Goal: Task Accomplishment & Management: Use online tool/utility

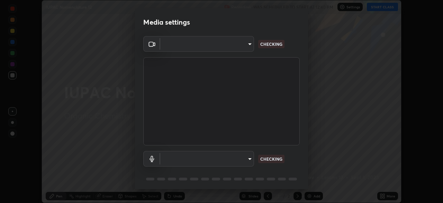
scroll to position [203, 443]
type input "ad6db9ec64aa91bb9d367053e8f3ae0092521a506c05523ccadca3fd020023ed"
click at [252, 157] on body "Erase all IUPAC Nomenclature 12 Recording WAS SCHEDULED TO START AT 12:40 PM Se…" at bounding box center [221, 101] width 443 height 203
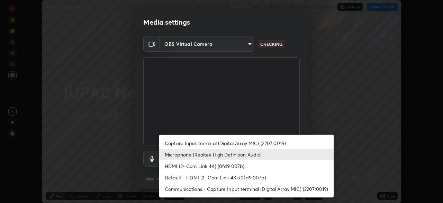
click at [257, 140] on li "Capture Input terminal (Digital Array MIC) (2207:0019)" at bounding box center [246, 142] width 175 height 11
type input "fe2f9d7fbe795f39fd3beed49266493f793ed8e049d8c46fdf93086c7a17dfc4"
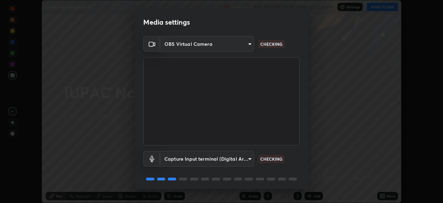
scroll to position [25, 0]
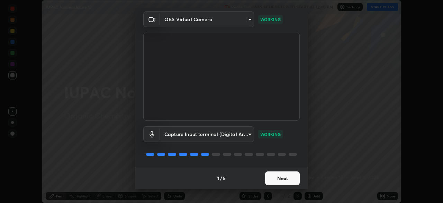
click at [283, 180] on button "Next" at bounding box center [282, 178] width 35 height 14
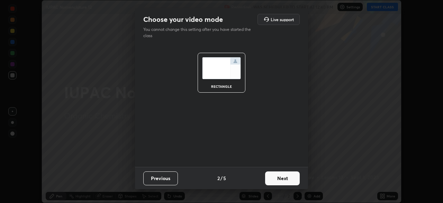
click at [283, 180] on button "Next" at bounding box center [282, 178] width 35 height 14
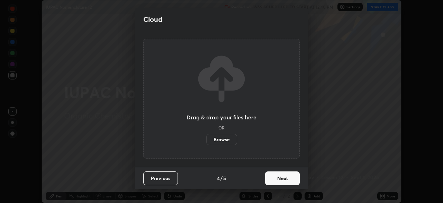
click at [283, 182] on button "Next" at bounding box center [282, 178] width 35 height 14
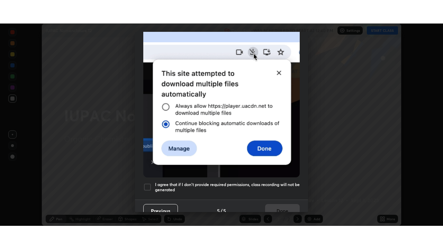
scroll to position [166, 0]
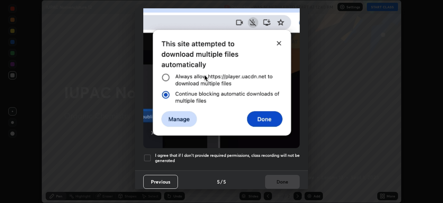
click at [151, 154] on div at bounding box center [147, 157] width 8 height 8
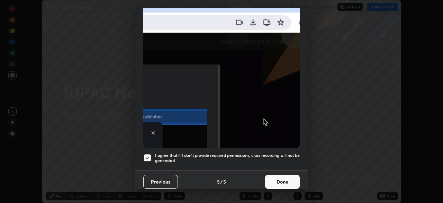
click at [273, 180] on button "Done" at bounding box center [282, 182] width 35 height 14
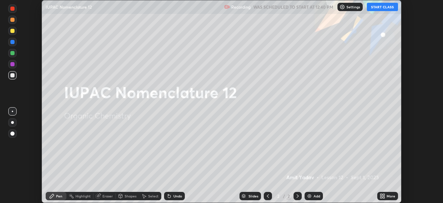
click at [381, 197] on icon at bounding box center [382, 197] width 2 height 2
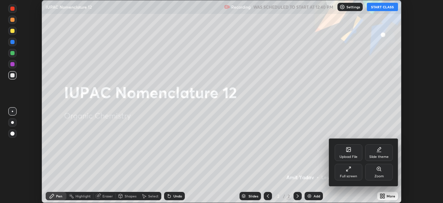
click at [351, 175] on div "Full screen" at bounding box center [348, 175] width 17 height 3
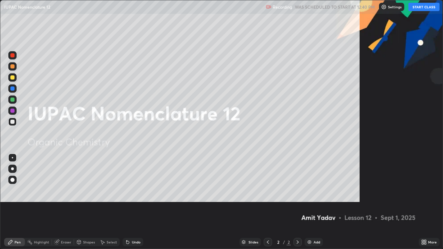
scroll to position [249, 443]
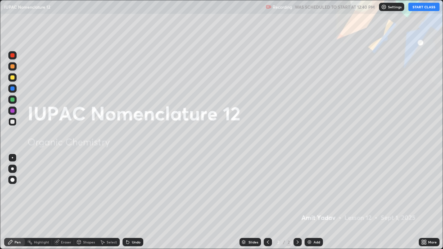
click at [421, 10] on button "START CLASS" at bounding box center [424, 7] width 31 height 8
click at [317, 202] on div "Add" at bounding box center [317, 242] width 7 height 3
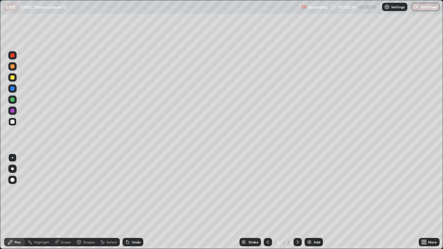
click at [14, 99] on div at bounding box center [12, 100] width 4 height 4
click at [13, 123] on div at bounding box center [12, 122] width 4 height 4
click at [131, 202] on div "Undo" at bounding box center [133, 242] width 21 height 8
click at [138, 202] on div "Undo" at bounding box center [136, 242] width 9 height 3
click at [12, 79] on div at bounding box center [12, 77] width 4 height 4
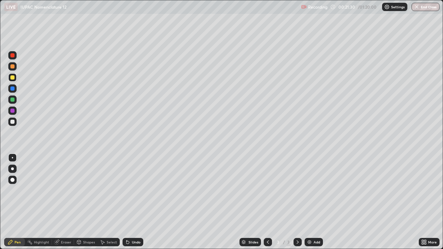
click at [137, 202] on div "Undo" at bounding box center [133, 242] width 21 height 8
click at [319, 202] on div "Add" at bounding box center [317, 242] width 7 height 3
click at [14, 123] on div at bounding box center [12, 122] width 4 height 4
click at [13, 69] on div at bounding box center [12, 66] width 8 height 8
click at [12, 123] on div at bounding box center [12, 122] width 4 height 4
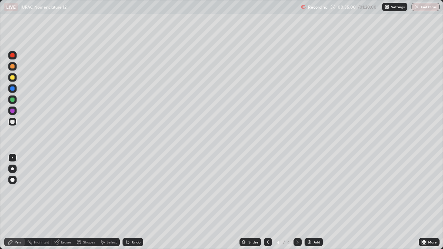
click at [134, 202] on div "Undo" at bounding box center [136, 242] width 9 height 3
click at [133, 202] on div "Undo" at bounding box center [136, 242] width 9 height 3
click at [132, 202] on div "Undo" at bounding box center [136, 242] width 9 height 3
click at [133, 202] on div "Undo" at bounding box center [136, 242] width 9 height 3
click at [13, 78] on div at bounding box center [12, 77] width 4 height 4
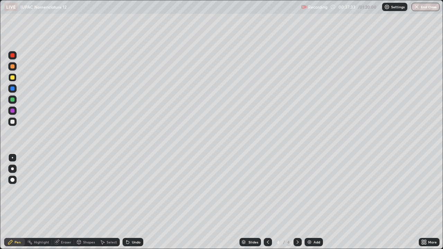
click at [133, 202] on div "Undo" at bounding box center [136, 242] width 9 height 3
click at [63, 202] on div "Eraser" at bounding box center [66, 242] width 10 height 3
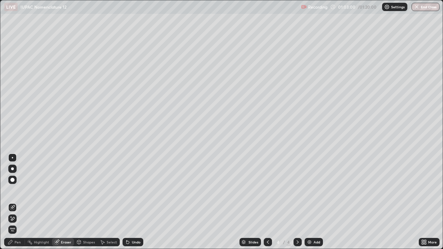
click at [61, 202] on div "Eraser" at bounding box center [66, 242] width 10 height 3
click at [62, 202] on div "Eraser" at bounding box center [66, 242] width 10 height 3
click at [17, 202] on div "Pen" at bounding box center [14, 242] width 21 height 8
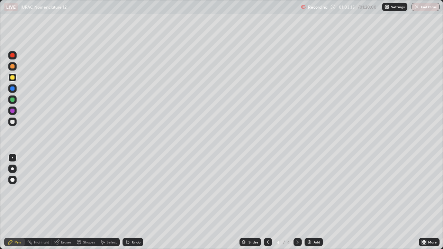
click at [62, 202] on div "Eraser" at bounding box center [66, 242] width 10 height 3
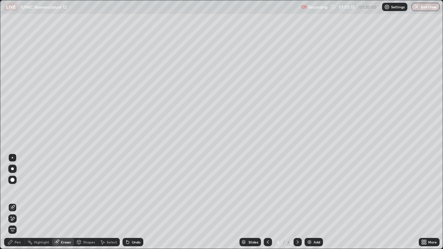
click at [423, 7] on button "End Class" at bounding box center [426, 7] width 28 height 8
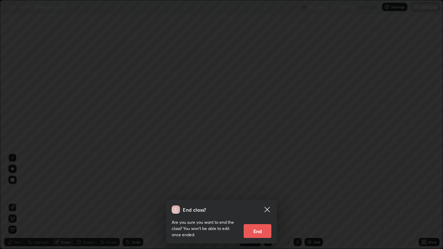
click at [269, 202] on icon at bounding box center [267, 210] width 8 height 8
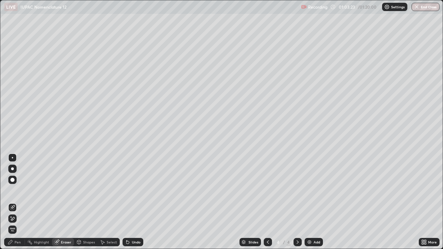
click at [15, 202] on div "Pen" at bounding box center [14, 242] width 21 height 8
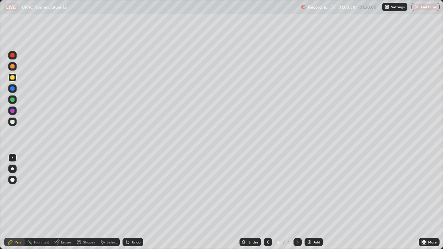
click at [59, 202] on icon at bounding box center [57, 243] width 6 height 6
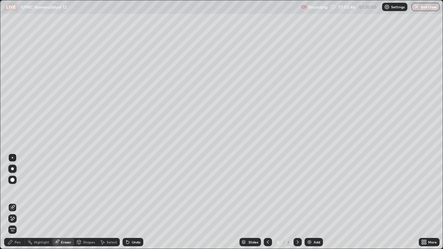
click at [18, 202] on div "Pen" at bounding box center [18, 242] width 6 height 3
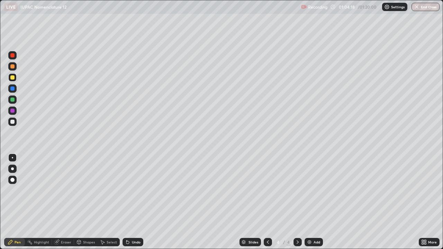
click at [63, 202] on div "Eraser" at bounding box center [63, 242] width 22 height 8
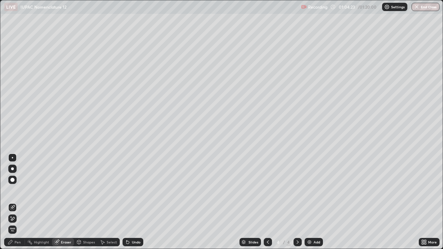
click at [16, 202] on div "Pen" at bounding box center [18, 242] width 6 height 3
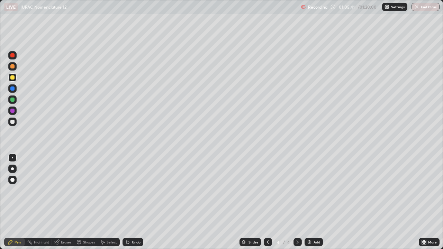
click at [109, 202] on div "Select" at bounding box center [112, 242] width 10 height 3
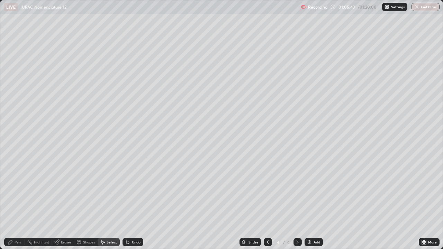
click at [87, 202] on div "Shapes" at bounding box center [86, 242] width 24 height 8
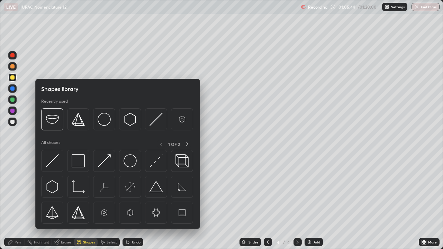
click at [75, 202] on div "Shapes" at bounding box center [86, 242] width 24 height 8
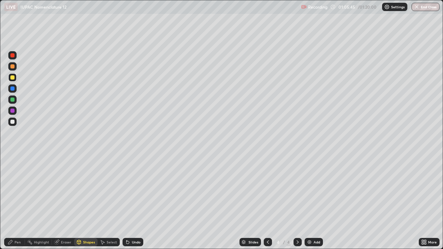
click at [85, 202] on div "Shapes" at bounding box center [89, 242] width 12 height 3
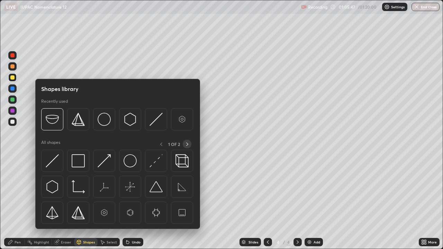
click at [186, 143] on icon at bounding box center [188, 145] width 6 height 6
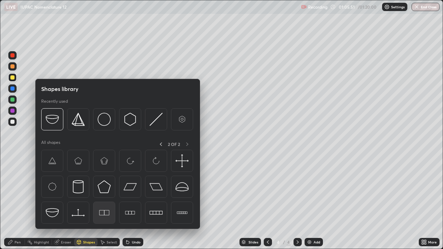
click at [100, 202] on img at bounding box center [104, 212] width 13 height 13
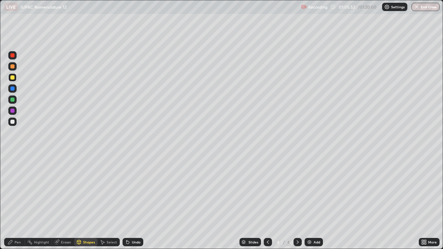
click at [87, 202] on div "Shapes" at bounding box center [89, 242] width 12 height 3
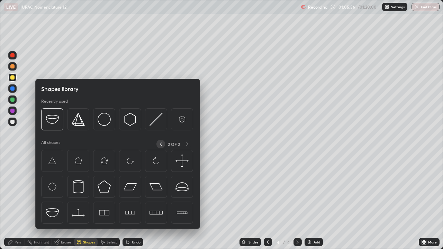
click at [160, 145] on icon at bounding box center [161, 145] width 6 height 6
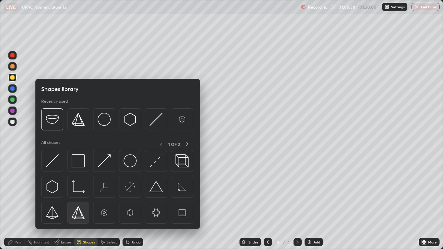
click at [80, 202] on img at bounding box center [78, 212] width 13 height 13
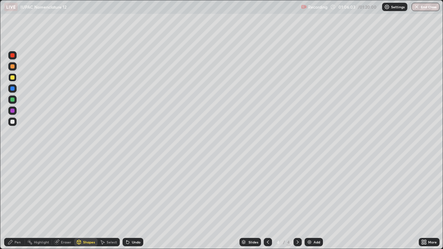
click at [64, 202] on div "Eraser" at bounding box center [66, 242] width 10 height 3
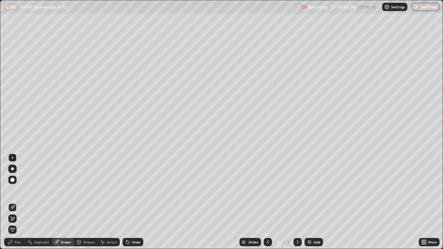
click at [12, 202] on div at bounding box center [12, 219] width 8 height 8
click at [16, 202] on div "Pen" at bounding box center [14, 242] width 21 height 8
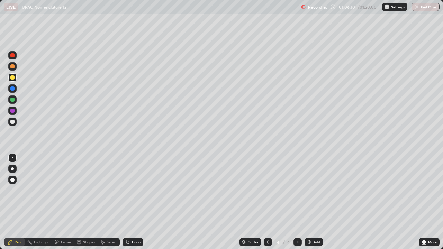
click at [86, 202] on div "Shapes" at bounding box center [89, 242] width 12 height 3
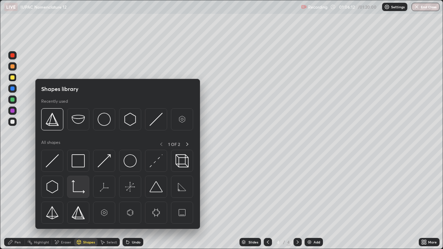
click at [79, 190] on img at bounding box center [78, 186] width 13 height 13
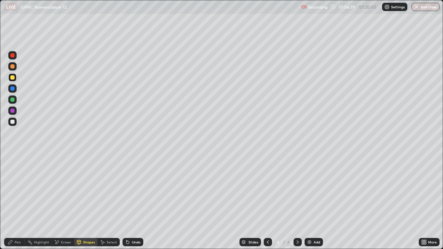
click at [63, 202] on div "Eraser" at bounding box center [66, 242] width 10 height 3
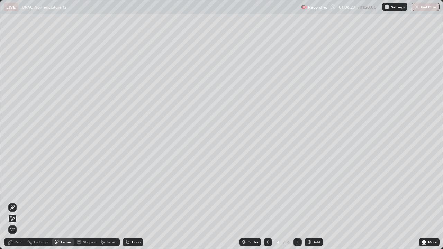
click at [12, 202] on span "Erase all" at bounding box center [13, 230] width 8 height 4
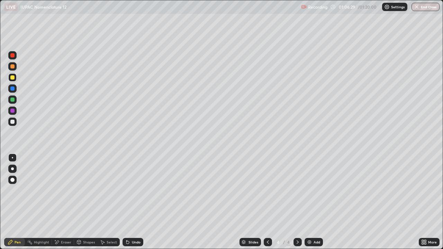
click at [129, 202] on icon at bounding box center [128, 243] width 6 height 6
click at [130, 202] on div "Undo" at bounding box center [133, 242] width 21 height 8
click at [129, 202] on icon at bounding box center [128, 243] width 6 height 6
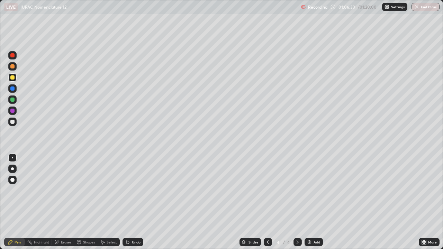
click at [129, 202] on icon at bounding box center [128, 243] width 6 height 6
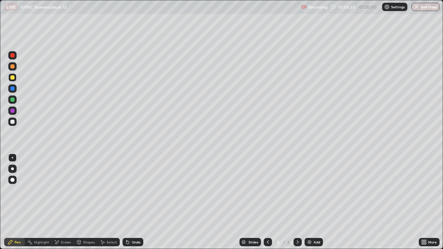
click at [129, 202] on icon at bounding box center [128, 243] width 6 height 6
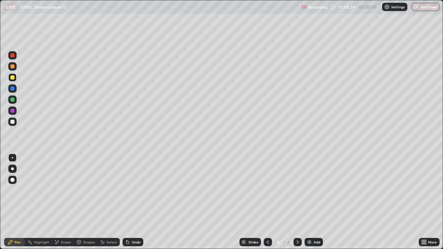
click at [127, 202] on icon at bounding box center [127, 242] width 3 height 3
click at [126, 202] on icon at bounding box center [127, 242] width 3 height 3
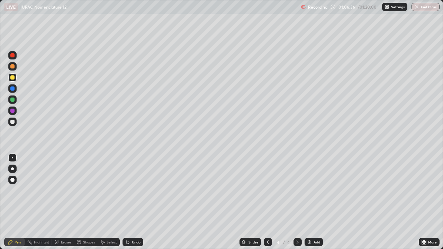
click at [126, 202] on icon at bounding box center [127, 242] width 3 height 3
click at [126, 202] on icon at bounding box center [126, 241] width 1 height 1
click at [126, 202] on icon at bounding box center [127, 242] width 3 height 3
click at [81, 202] on div "Shapes" at bounding box center [86, 242] width 24 height 8
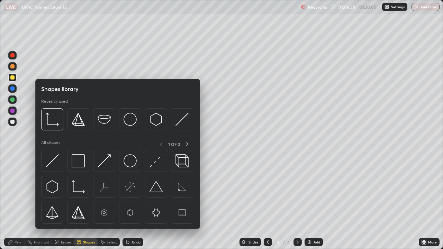
click at [267, 202] on icon at bounding box center [268, 243] width 6 height 6
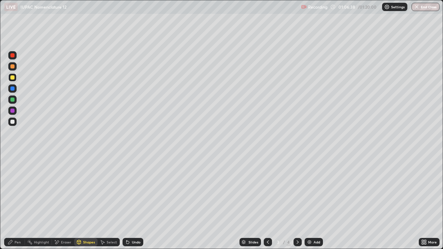
click at [266, 202] on div at bounding box center [268, 242] width 8 height 8
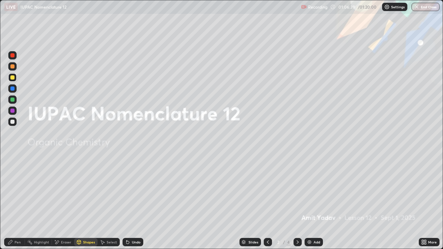
click at [86, 202] on div "Shapes" at bounding box center [89, 242] width 12 height 3
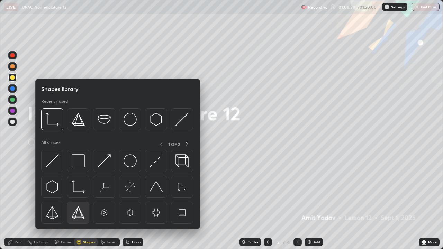
click at [87, 202] on div at bounding box center [78, 213] width 22 height 22
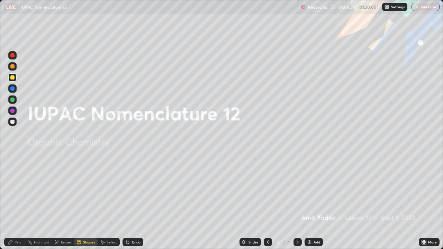
click at [295, 202] on icon at bounding box center [298, 243] width 6 height 6
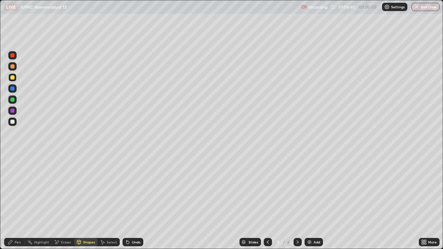
click at [296, 202] on icon at bounding box center [298, 243] width 6 height 6
click at [298, 202] on icon at bounding box center [298, 243] width 6 height 6
click at [297, 202] on div at bounding box center [298, 242] width 8 height 8
click at [268, 202] on icon at bounding box center [268, 243] width 6 height 6
click at [62, 202] on div "Eraser" at bounding box center [66, 242] width 10 height 3
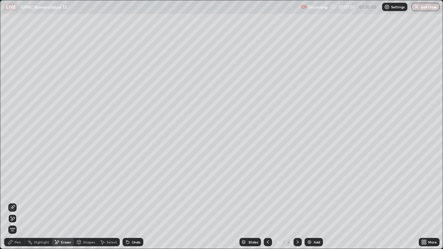
click at [16, 202] on div "Pen" at bounding box center [18, 242] width 6 height 3
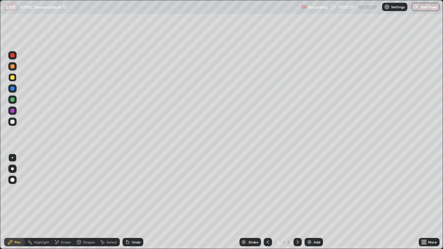
click at [422, 6] on button "End Class" at bounding box center [426, 7] width 28 height 8
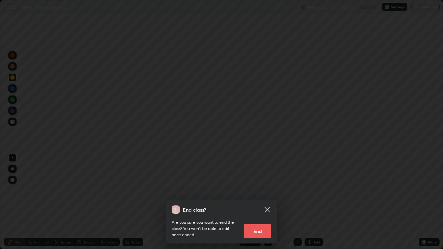
click at [255, 202] on button "End" at bounding box center [258, 231] width 28 height 14
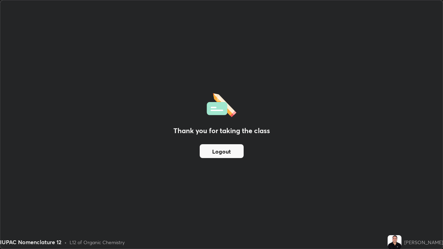
click at [231, 152] on button "Logout" at bounding box center [222, 151] width 44 height 14
click at [232, 149] on button "Logout" at bounding box center [222, 151] width 44 height 14
